Goal: Task Accomplishment & Management: Use online tool/utility

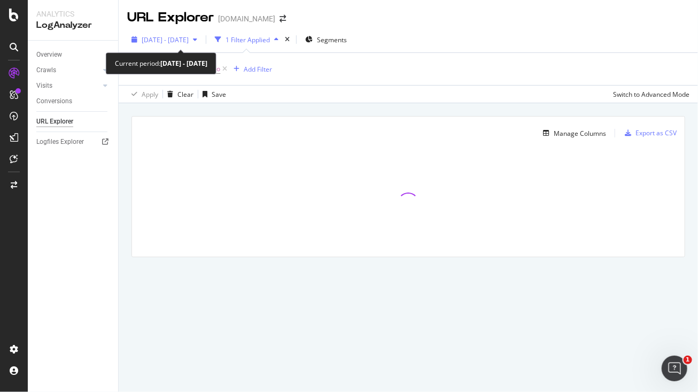
click at [189, 38] on span "2025 May. 15th - May. 20th" at bounding box center [165, 39] width 47 height 9
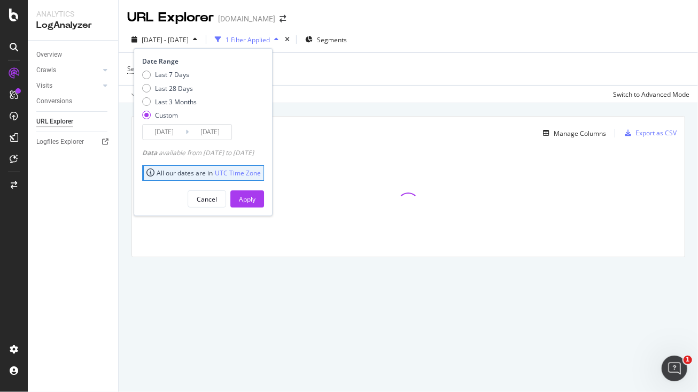
click at [159, 134] on input "2025/05/15" at bounding box center [164, 132] width 43 height 15
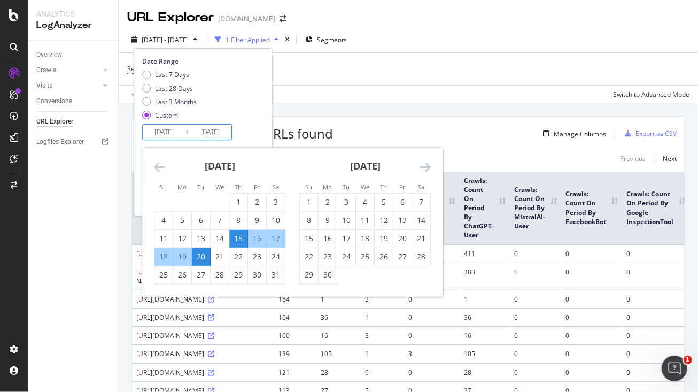
click at [425, 173] on div "Move forward to switch to the next month." at bounding box center [425, 166] width 11 height 13
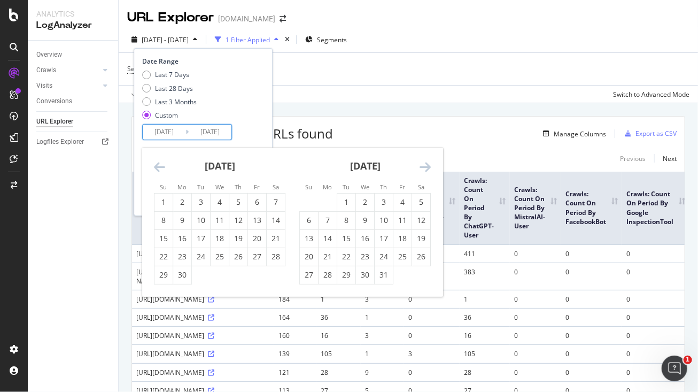
click at [425, 173] on icon "Move forward to switch to the next month." at bounding box center [425, 166] width 11 height 13
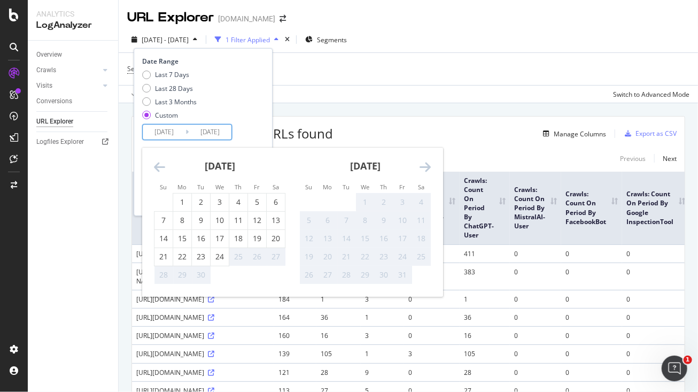
click at [425, 173] on icon "Move forward to switch to the next month." at bounding box center [425, 166] width 11 height 13
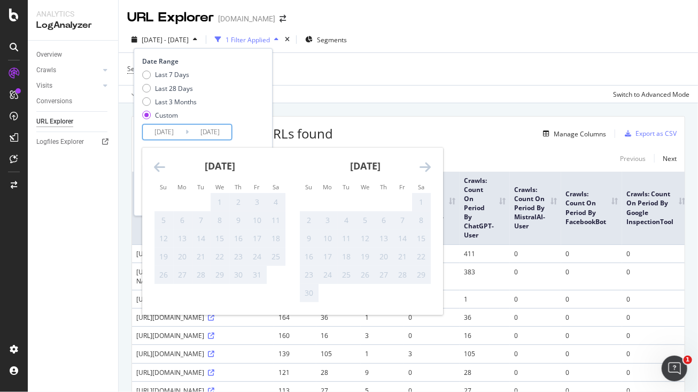
click at [163, 166] on icon "Move backward to switch to the previous month." at bounding box center [159, 166] width 11 height 13
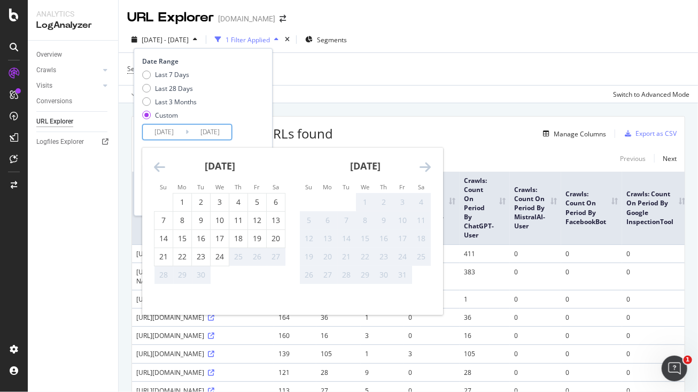
click at [158, 163] on icon "Move backward to switch to the previous month." at bounding box center [159, 166] width 11 height 13
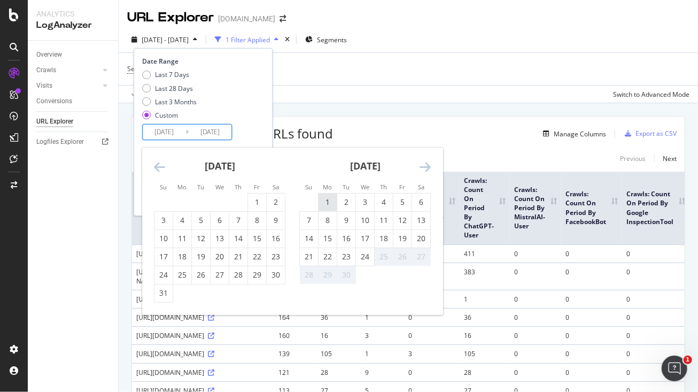
click at [327, 202] on div "1" at bounding box center [328, 202] width 18 height 11
type input "2025/09/01"
click at [405, 205] on div "5" at bounding box center [403, 202] width 18 height 11
type input "2025/09/05"
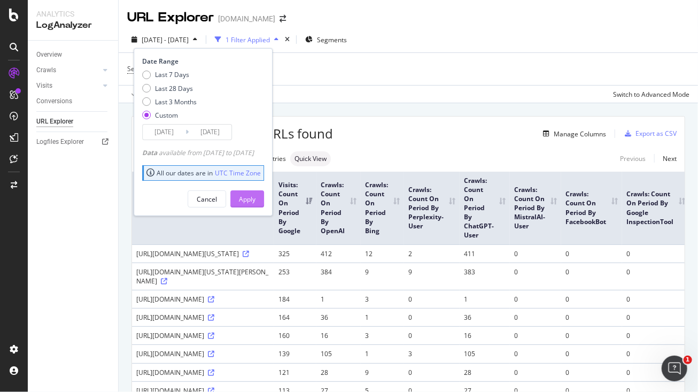
click at [264, 201] on button "Apply" at bounding box center [247, 198] width 34 height 17
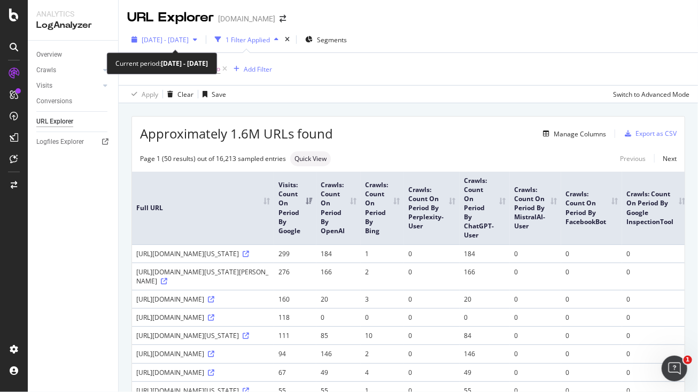
click at [197, 40] on icon "button" at bounding box center [195, 39] width 4 height 6
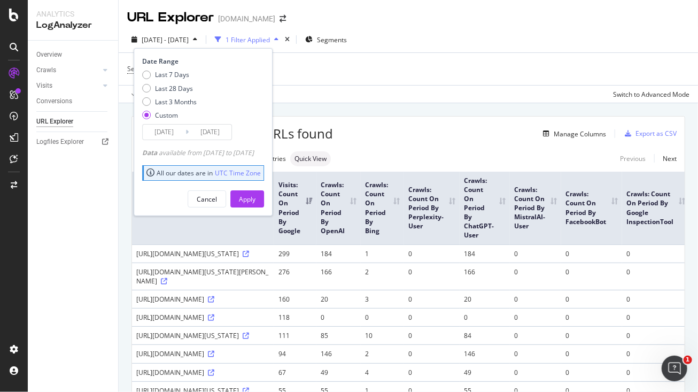
click at [217, 132] on input "2025/09/05" at bounding box center [210, 132] width 43 height 15
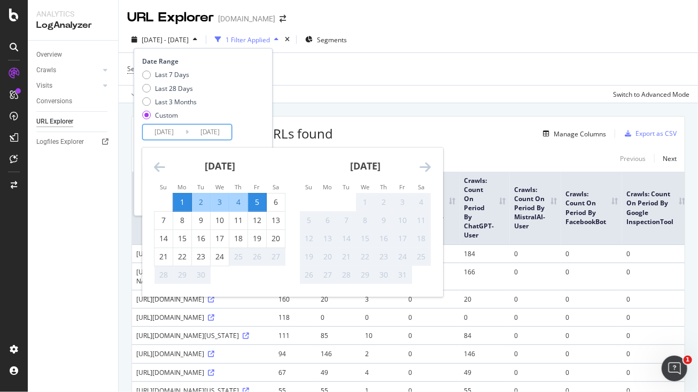
click at [220, 202] on div "3" at bounding box center [220, 202] width 18 height 11
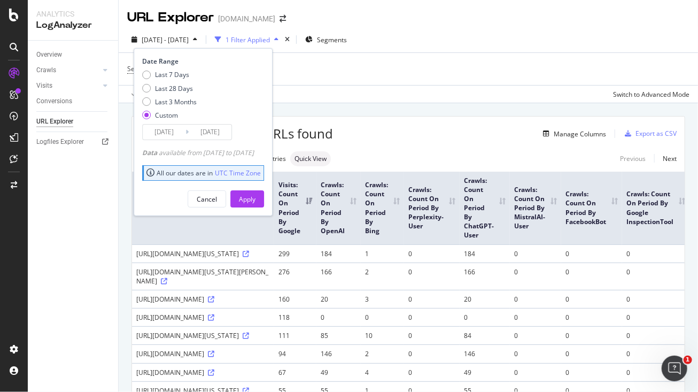
type input "2025/09/03"
click at [256, 197] on div "Apply" at bounding box center [247, 199] width 17 height 9
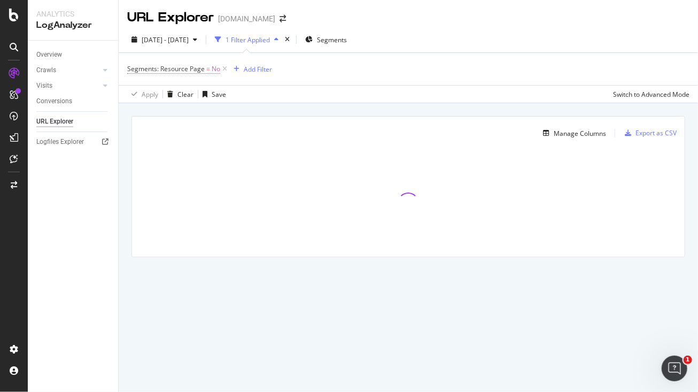
click at [204, 71] on span "Segments: Resource Page = No" at bounding box center [173, 69] width 93 height 10
click at [136, 69] on div "Segments: Resource Page" at bounding box center [195, 68] width 126 height 18
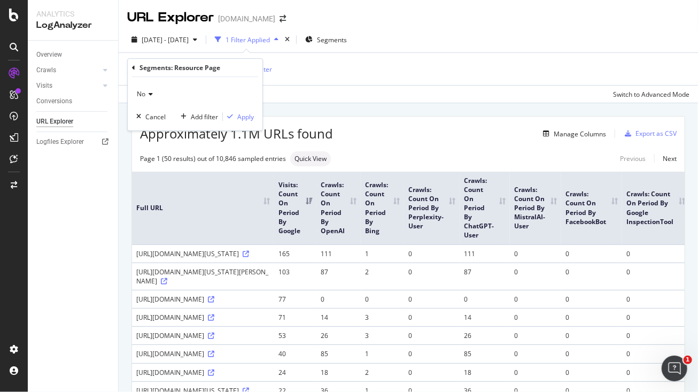
click at [134, 67] on icon at bounding box center [133, 68] width 3 height 6
click at [459, 87] on div "Apply Clear Save Switch to Advanced Mode" at bounding box center [409, 94] width 580 height 18
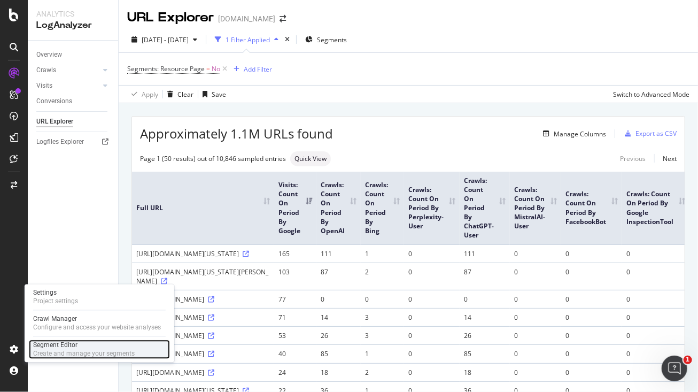
click at [53, 347] on div "Segment Editor" at bounding box center [84, 345] width 102 height 9
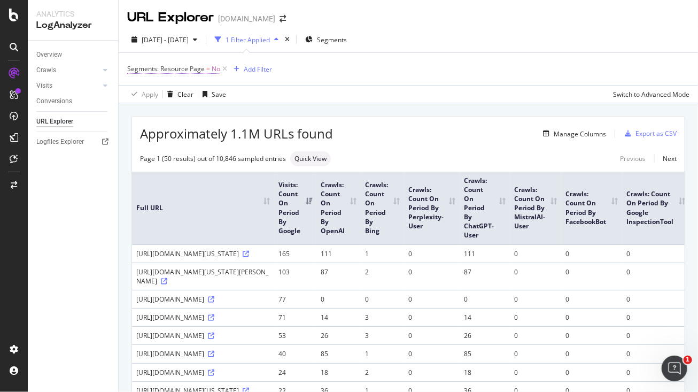
click at [199, 69] on span "Segments: Resource Page" at bounding box center [166, 68] width 78 height 9
click at [173, 91] on div "No" at bounding box center [195, 94] width 118 height 17
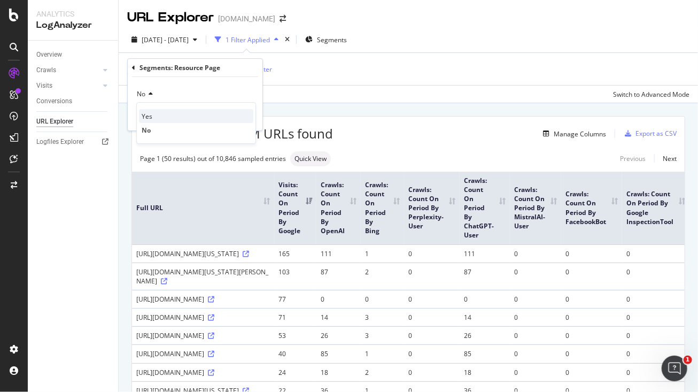
click at [166, 111] on div "Yes" at bounding box center [196, 116] width 114 height 14
click at [259, 120] on div "Yes Cancel Add filter Apply" at bounding box center [195, 103] width 135 height 53
click at [249, 118] on div "Apply" at bounding box center [245, 116] width 17 height 9
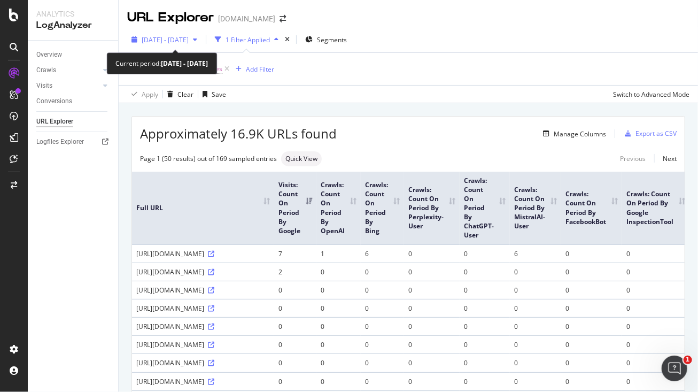
click at [185, 37] on span "2025 Sep. 1st - Sep. 3rd" at bounding box center [165, 39] width 47 height 9
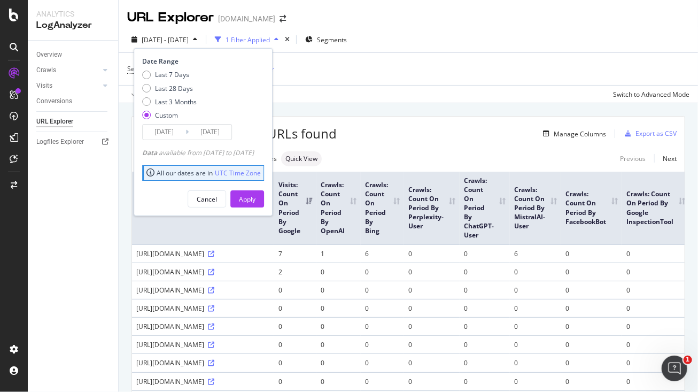
click at [212, 132] on input "2025/09/03" at bounding box center [210, 132] width 43 height 15
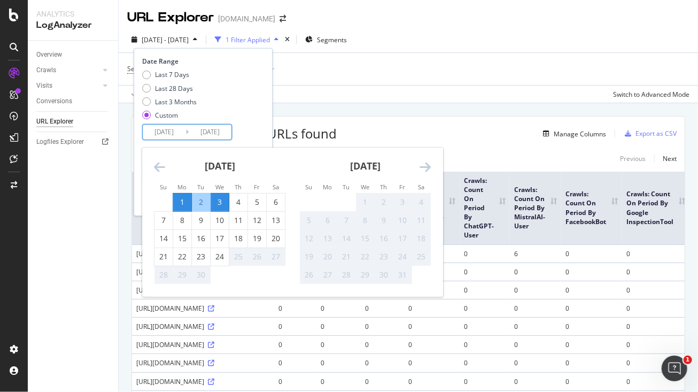
click at [181, 204] on div "1" at bounding box center [182, 202] width 18 height 11
click at [216, 132] on input "2025/09/01" at bounding box center [210, 132] width 43 height 15
click at [222, 256] on div "24" at bounding box center [220, 256] width 18 height 11
type input "2025/09/24"
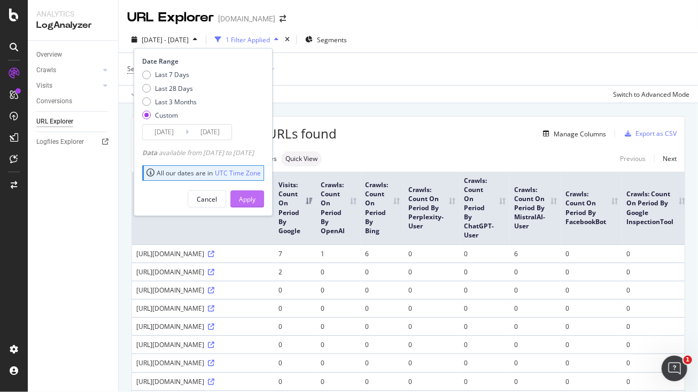
click at [256, 201] on div "Apply" at bounding box center [247, 199] width 17 height 9
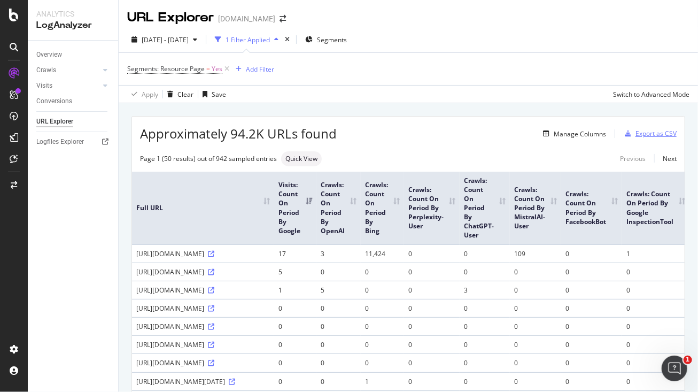
click at [660, 134] on div "Export as CSV" at bounding box center [656, 133] width 41 height 9
click at [212, 72] on span "Yes" at bounding box center [217, 68] width 11 height 15
click at [152, 95] on icon at bounding box center [151, 94] width 7 height 6
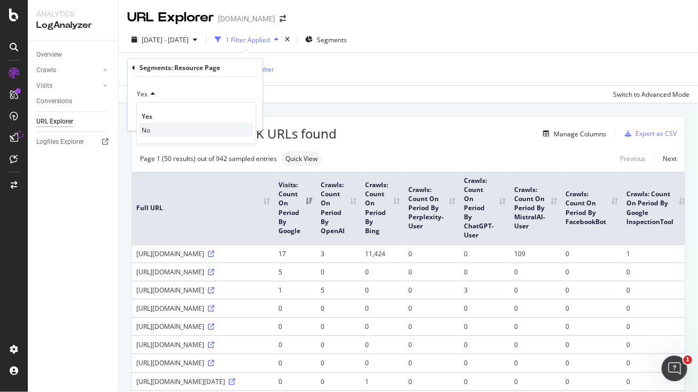
click at [152, 130] on div "No" at bounding box center [196, 130] width 114 height 14
click at [249, 112] on div "Apply" at bounding box center [245, 116] width 17 height 9
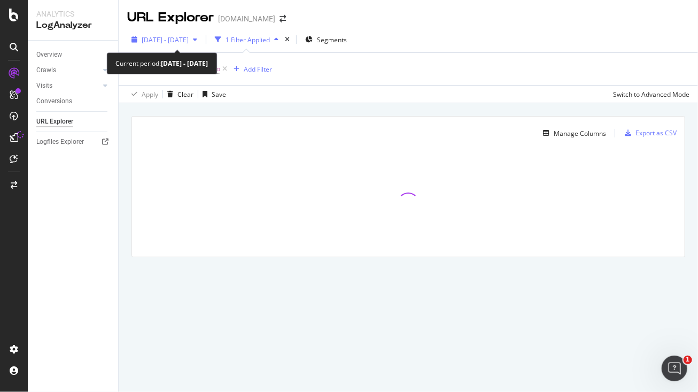
click at [189, 36] on span "2025 Sep. 1st - Sep. 24th" at bounding box center [165, 39] width 47 height 9
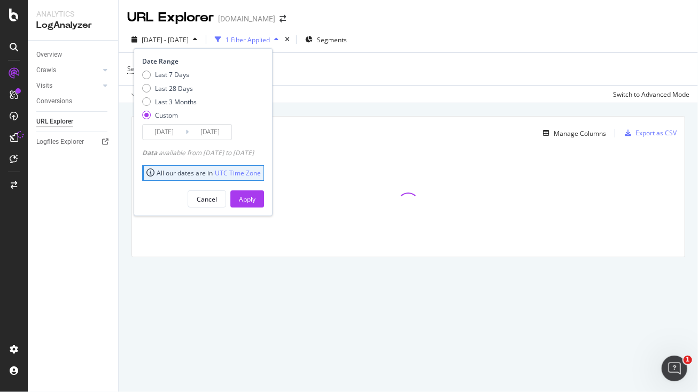
click at [209, 126] on input "2025/09/24" at bounding box center [210, 132] width 43 height 15
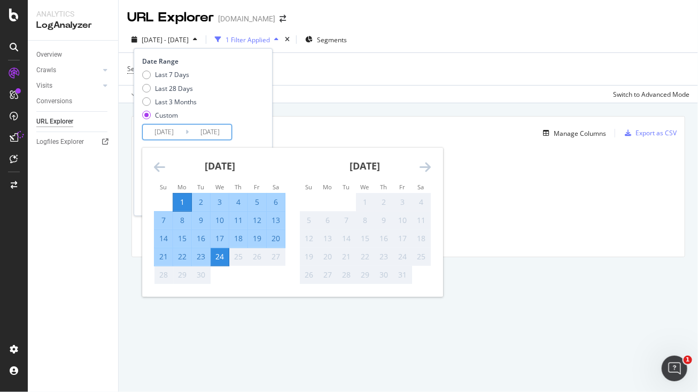
click at [218, 198] on div "3" at bounding box center [220, 202] width 18 height 11
type input "2025/09/03"
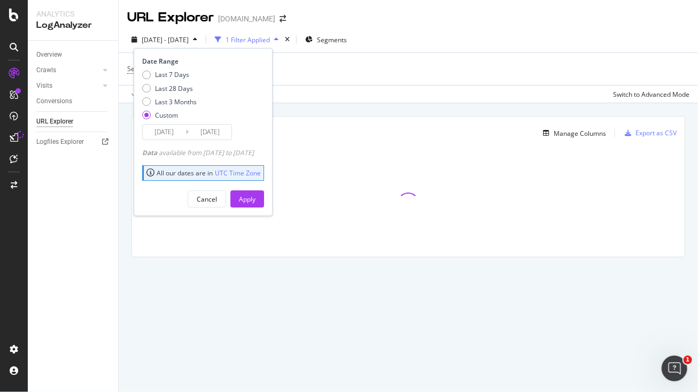
click at [259, 212] on div "Date Range Last 7 Days Last 28 Days Last 3 Months Custom 2025/09/01 Navigate fo…" at bounding box center [203, 132] width 139 height 168
click at [256, 199] on div "Apply" at bounding box center [247, 199] width 17 height 9
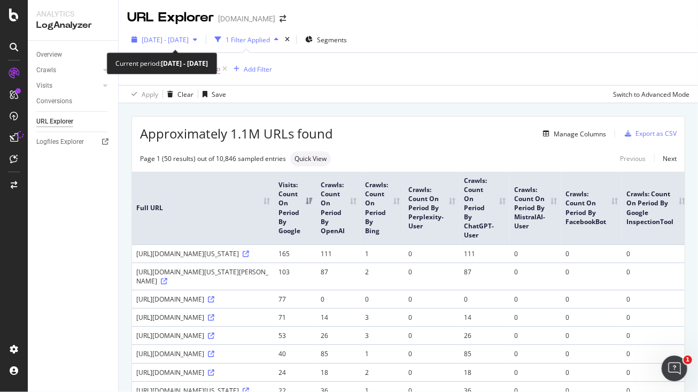
click at [189, 43] on span "2025 Sep. 1st - Sep. 3rd" at bounding box center [165, 39] width 47 height 9
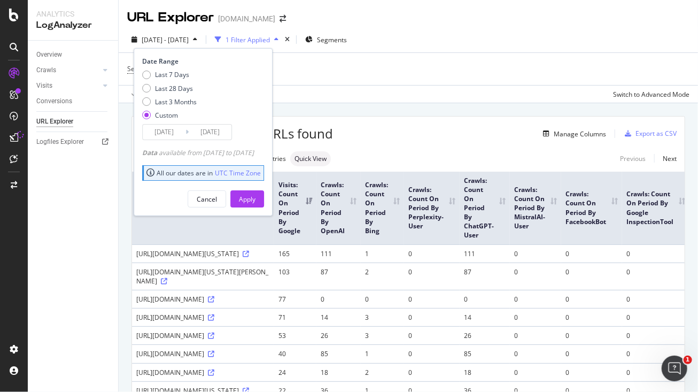
click at [212, 132] on input "2025/09/03" at bounding box center [210, 132] width 43 height 15
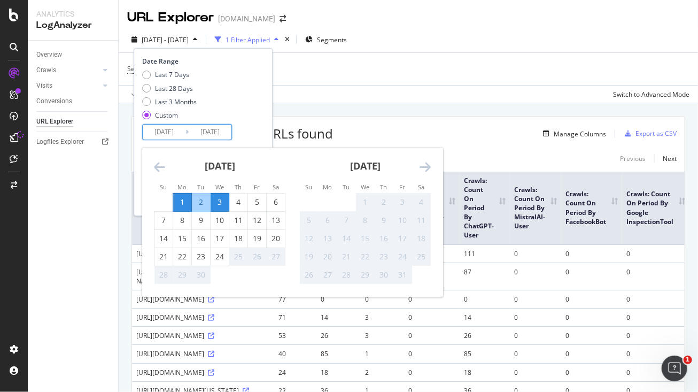
click at [200, 197] on div "2" at bounding box center [201, 202] width 18 height 11
type input "2025/09/02"
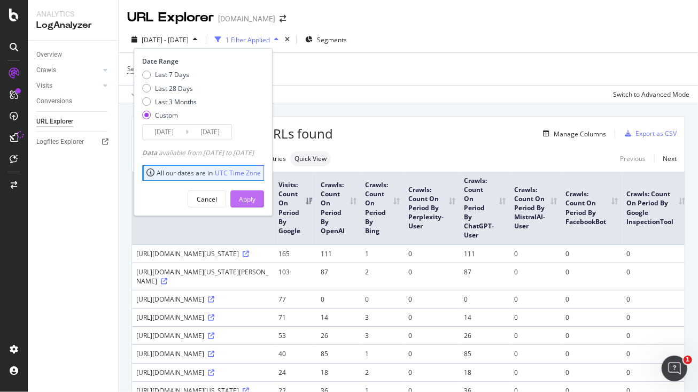
click at [256, 199] on div "Apply" at bounding box center [247, 199] width 17 height 9
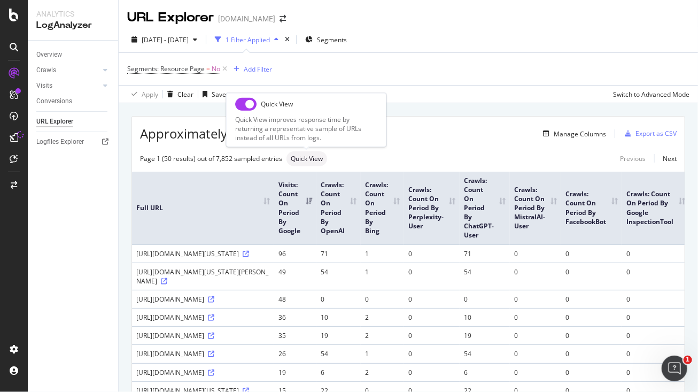
click at [236, 105] on input "checkbox" at bounding box center [245, 103] width 21 height 13
checkbox input "true"
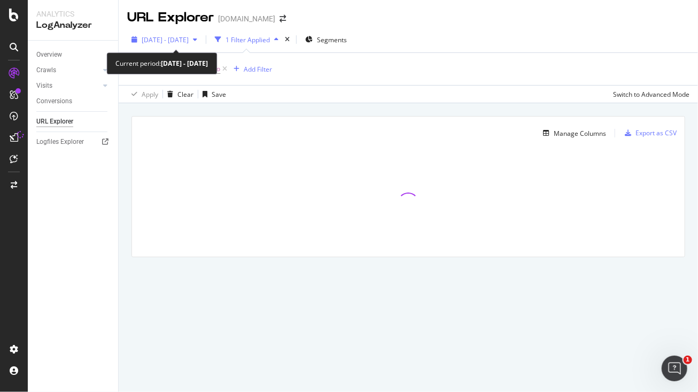
click at [189, 40] on span "2025 Sep. 1st - Sep. 2nd" at bounding box center [165, 39] width 47 height 9
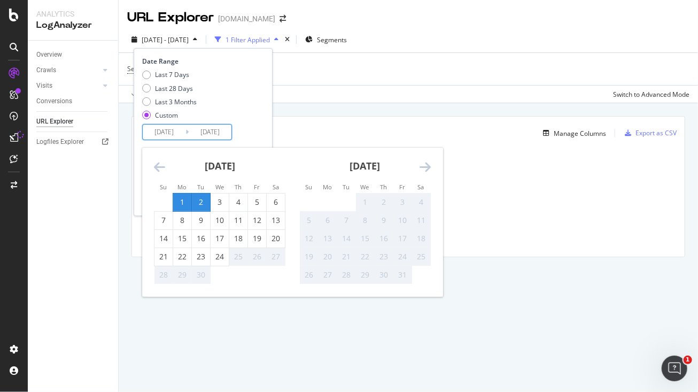
click at [217, 128] on input "2025/09/02" at bounding box center [210, 132] width 43 height 15
click at [273, 98] on div "Date Range Last 7 Days Last 28 Days Last 3 Months Custom 2025/09/01 Navigate fo…" at bounding box center [203, 132] width 139 height 168
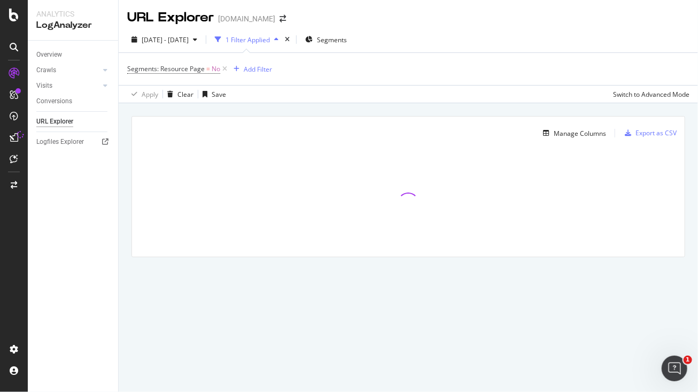
click at [399, 70] on div "Segments: Resource Page = No Add Filter" at bounding box center [408, 69] width 563 height 32
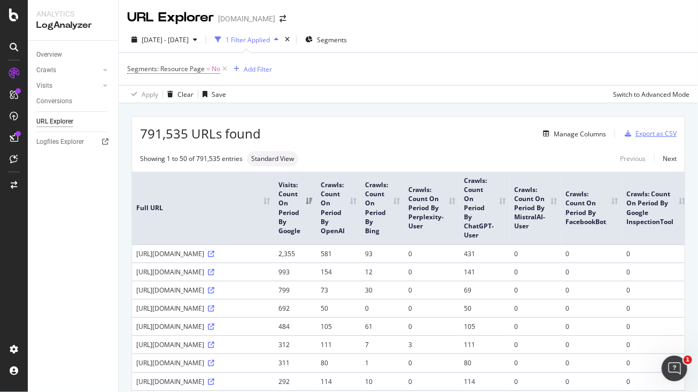
click at [657, 130] on div "Export as CSV" at bounding box center [656, 133] width 41 height 9
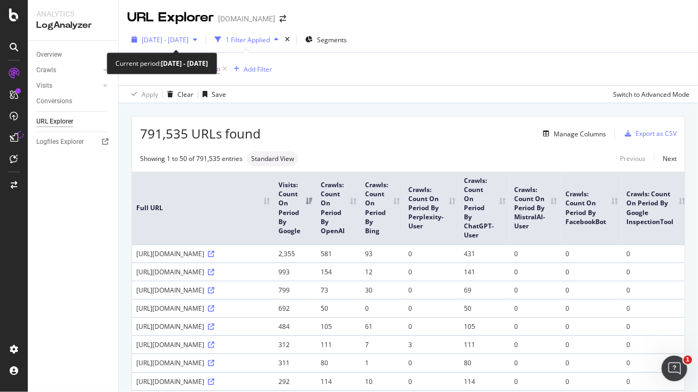
click at [189, 38] on span "2025 Sep. 1st - Sep. 2nd" at bounding box center [165, 39] width 47 height 9
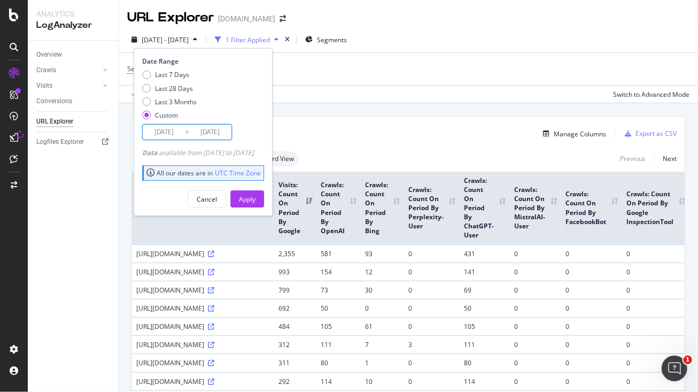
click at [165, 132] on input "2025/09/01" at bounding box center [164, 132] width 43 height 15
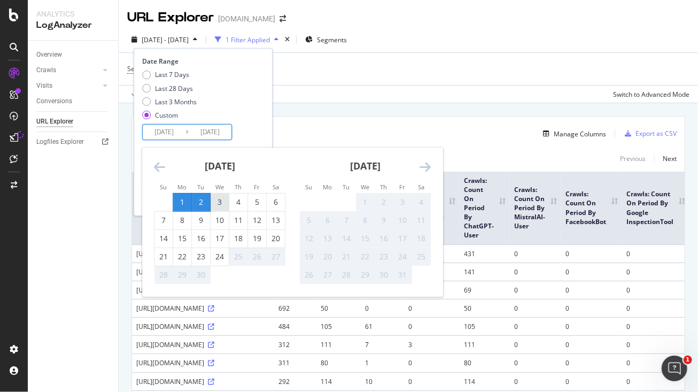
click at [220, 195] on div "3" at bounding box center [220, 203] width 18 height 18
type input "2025/09/03"
click at [244, 207] on div "4" at bounding box center [238, 202] width 18 height 11
click at [213, 128] on input "2025/09/04" at bounding box center [210, 132] width 43 height 15
click at [253, 195] on div "5" at bounding box center [257, 203] width 18 height 18
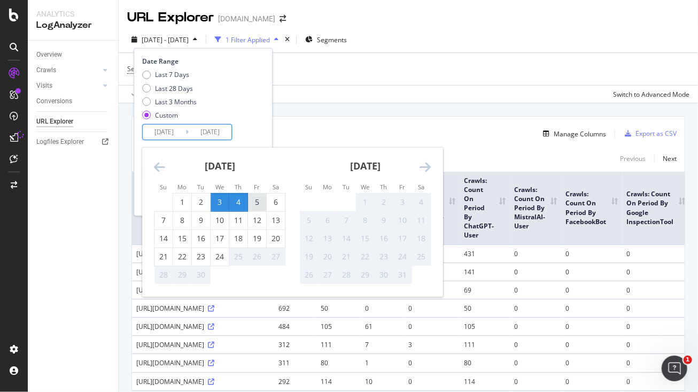
type input "2025/09/05"
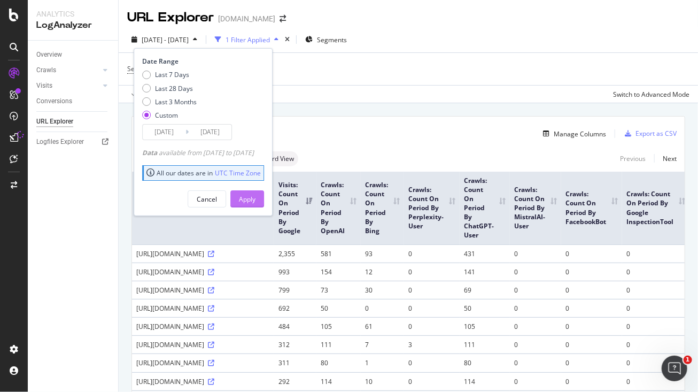
click at [256, 206] on div "Apply" at bounding box center [247, 199] width 17 height 16
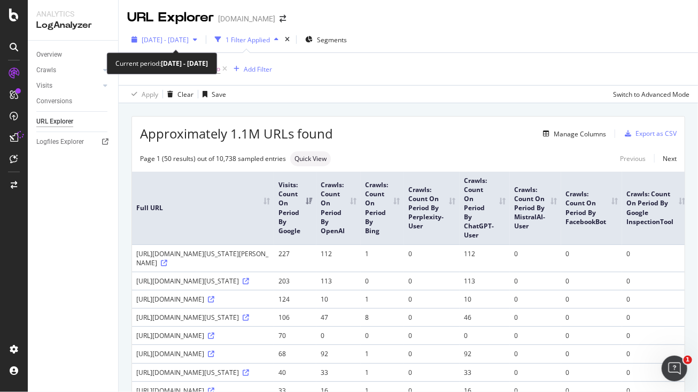
click at [189, 36] on span "2025 Sep. 3rd - Sep. 5th" at bounding box center [165, 39] width 47 height 9
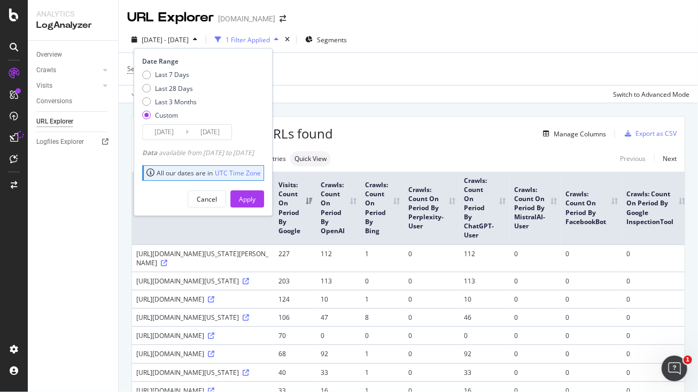
click at [217, 133] on input "2025/09/05" at bounding box center [210, 132] width 43 height 15
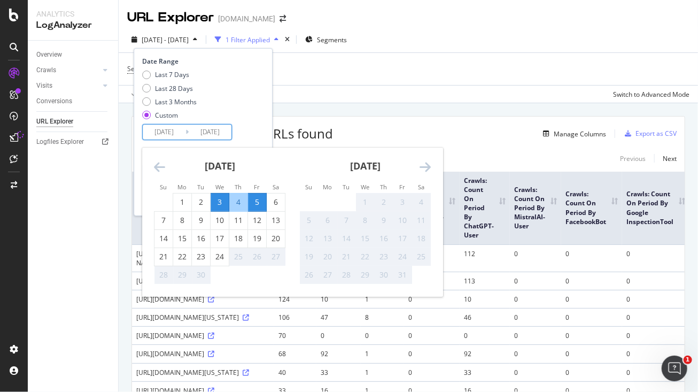
click at [240, 205] on div "4" at bounding box center [238, 202] width 18 height 11
type input "2025/09/04"
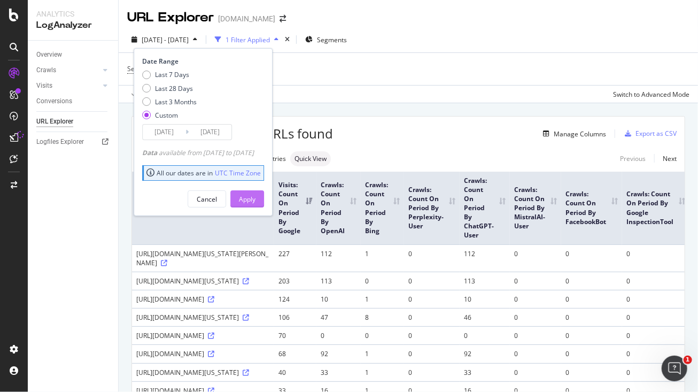
click at [256, 195] on div "Apply" at bounding box center [247, 199] width 17 height 9
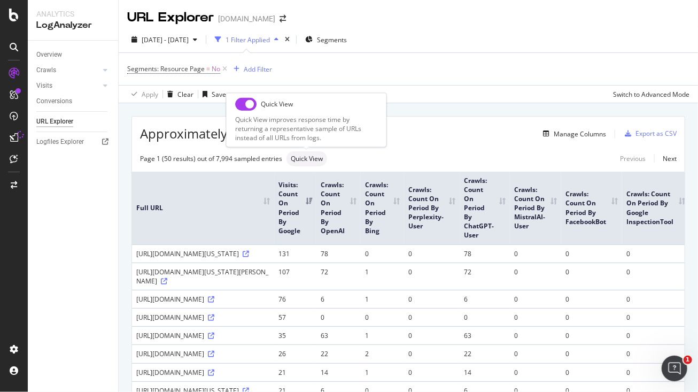
click at [251, 104] on input "checkbox" at bounding box center [245, 103] width 21 height 13
checkbox input "true"
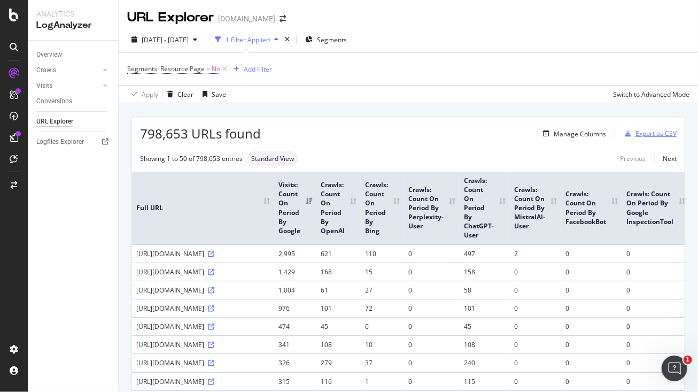
click at [663, 134] on div "Export as CSV" at bounding box center [656, 133] width 41 height 9
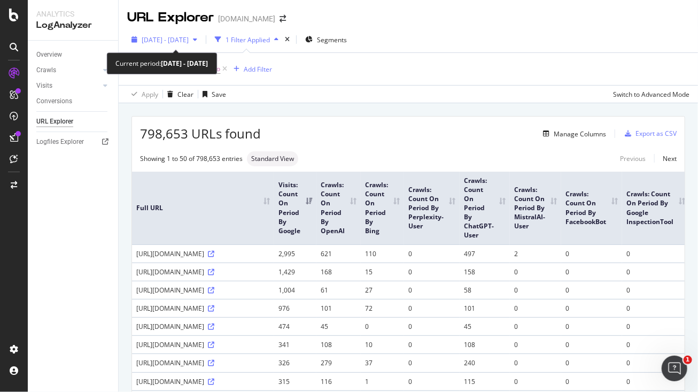
click at [189, 39] on span "2025 Sep. 3rd - Sep. 4th" at bounding box center [165, 39] width 47 height 9
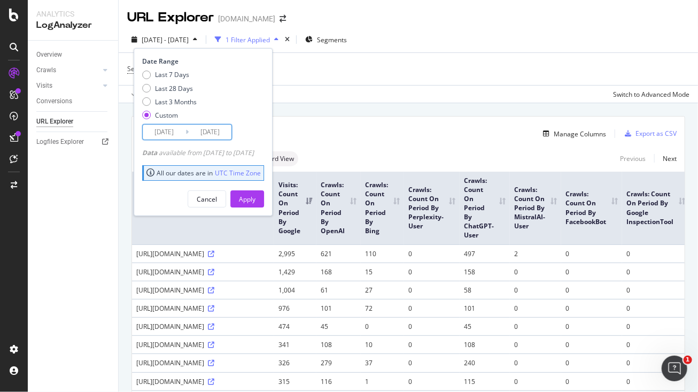
click at [168, 130] on input "2025/09/03" at bounding box center [164, 132] width 43 height 15
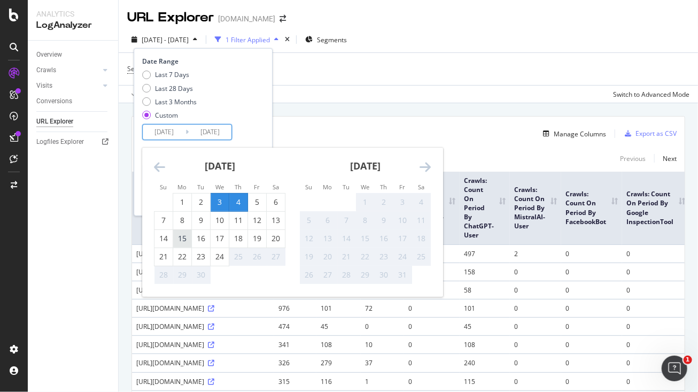
click at [183, 240] on div "15" at bounding box center [182, 238] width 18 height 11
type input "2025/09/15"
click at [217, 238] on div "17" at bounding box center [220, 238] width 18 height 11
type input "2025/09/17"
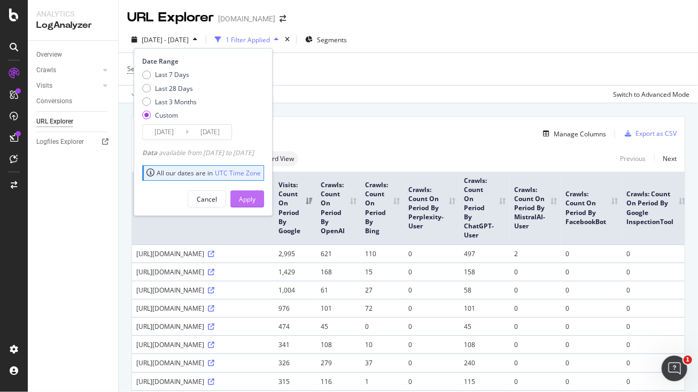
click at [256, 193] on div "Apply" at bounding box center [247, 199] width 17 height 16
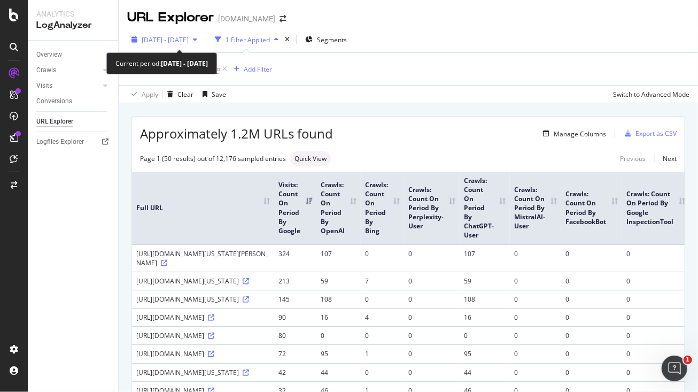
click at [189, 42] on span "2025 Sep. 15th - Sep. 17th" at bounding box center [165, 39] width 47 height 9
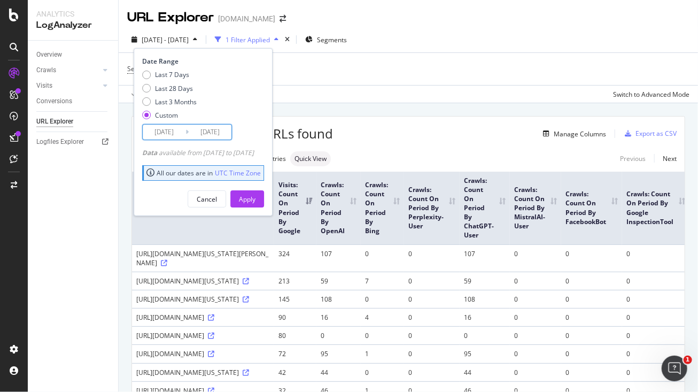
click at [215, 135] on input "2025/09/17" at bounding box center [210, 132] width 43 height 15
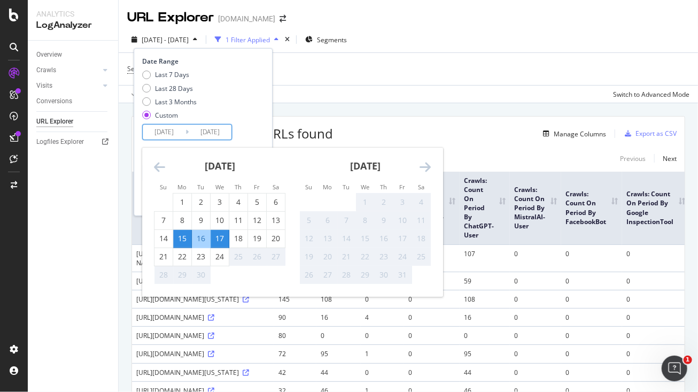
click at [199, 238] on div "16" at bounding box center [201, 238] width 18 height 11
type input "2025/09/16"
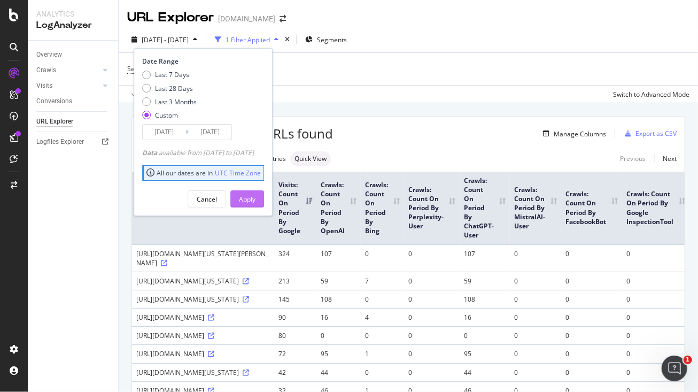
click at [256, 206] on div "Apply" at bounding box center [247, 199] width 17 height 16
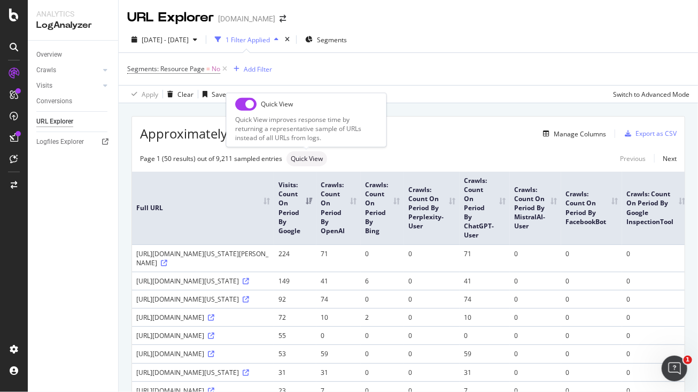
click at [247, 104] on input "checkbox" at bounding box center [245, 103] width 21 height 13
checkbox input "true"
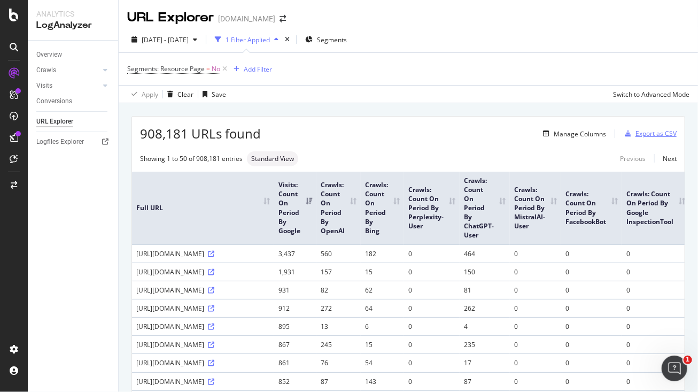
click at [664, 134] on div "Export as CSV" at bounding box center [656, 133] width 41 height 9
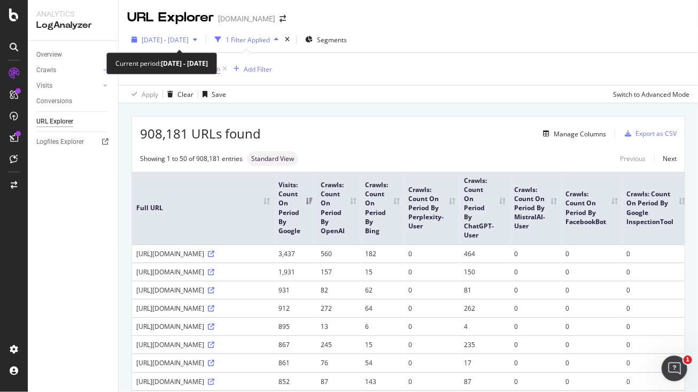
click at [189, 36] on span "2025 Sep. 15th - Sep. 16th" at bounding box center [165, 39] width 47 height 9
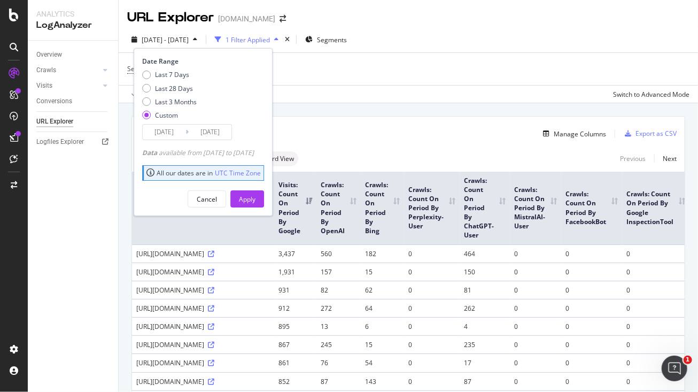
click at [173, 131] on input "2025/09/15" at bounding box center [164, 132] width 43 height 15
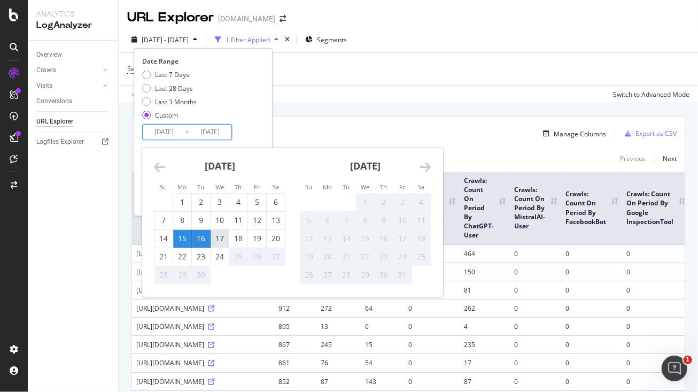
click at [217, 238] on div "17" at bounding box center [220, 238] width 18 height 11
type input "2025/09/17"
click at [236, 239] on div "18" at bounding box center [238, 238] width 18 height 11
type input "2025/09/18"
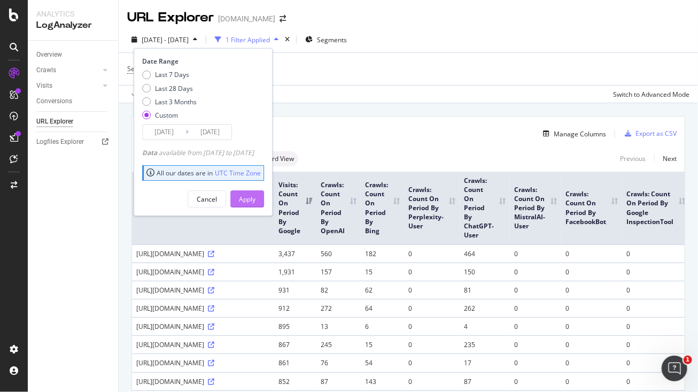
click at [256, 197] on div "Apply" at bounding box center [247, 199] width 17 height 9
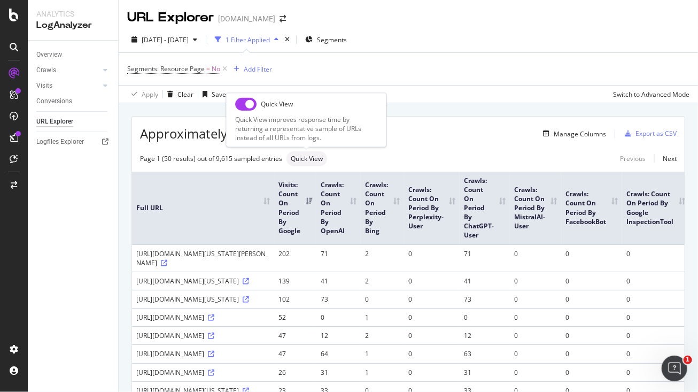
click at [244, 105] on input "checkbox" at bounding box center [245, 103] width 21 height 13
checkbox input "true"
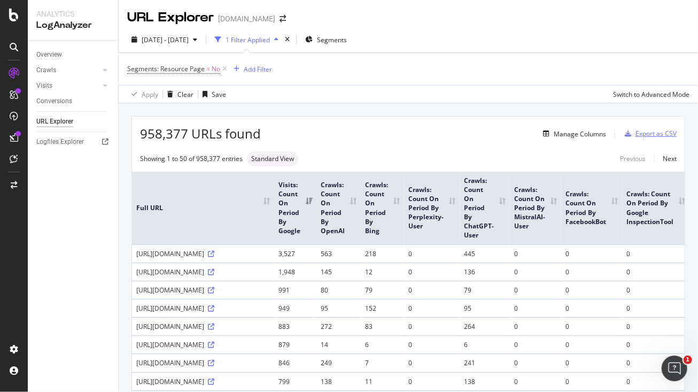
click at [655, 134] on div "Export as CSV" at bounding box center [656, 133] width 41 height 9
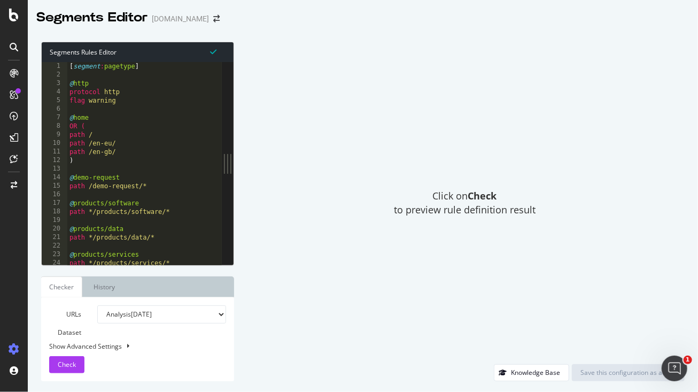
type textarea "OR ("
click at [152, 128] on div "[ segment : pagetype ] @ http protocol http flag warning @ home OR ( path / pat…" at bounding box center [427, 172] width 720 height 221
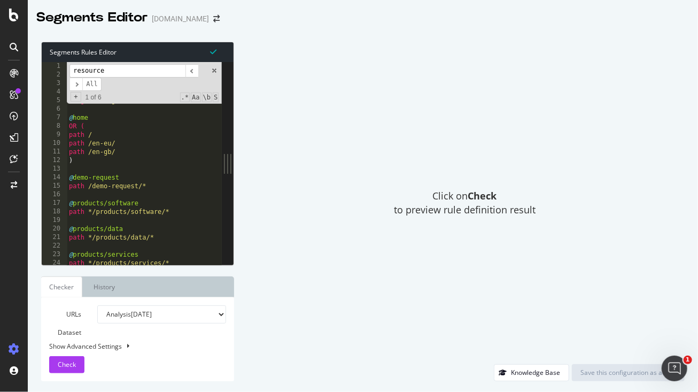
type input "resource"
click at [419, 195] on span "Click on Check to preview rule definition result" at bounding box center [465, 202] width 142 height 27
